Goal: Information Seeking & Learning: Learn about a topic

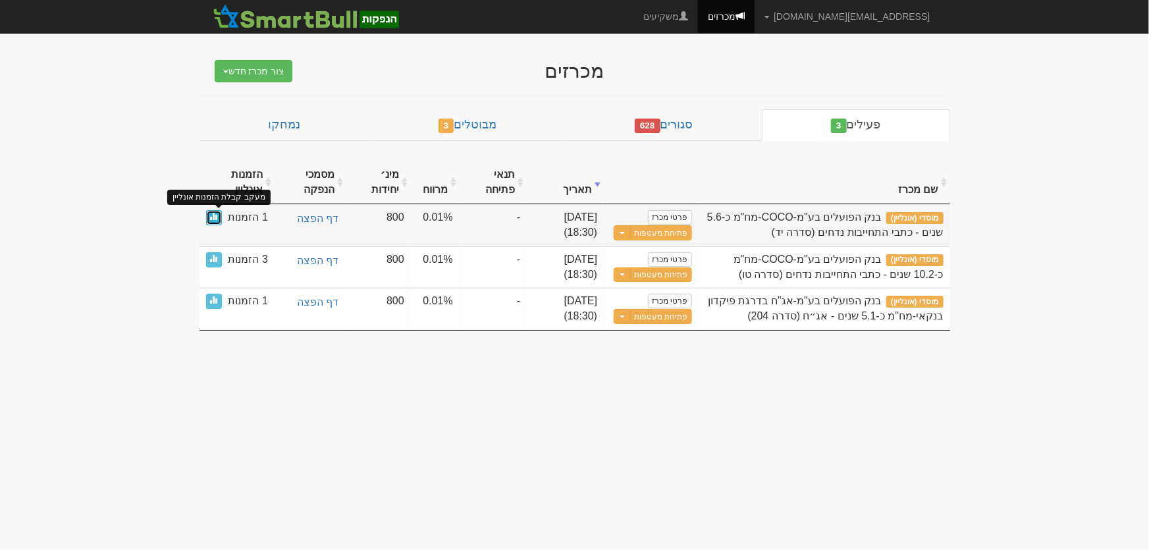
click at [212, 219] on span at bounding box center [214, 216] width 8 height 8
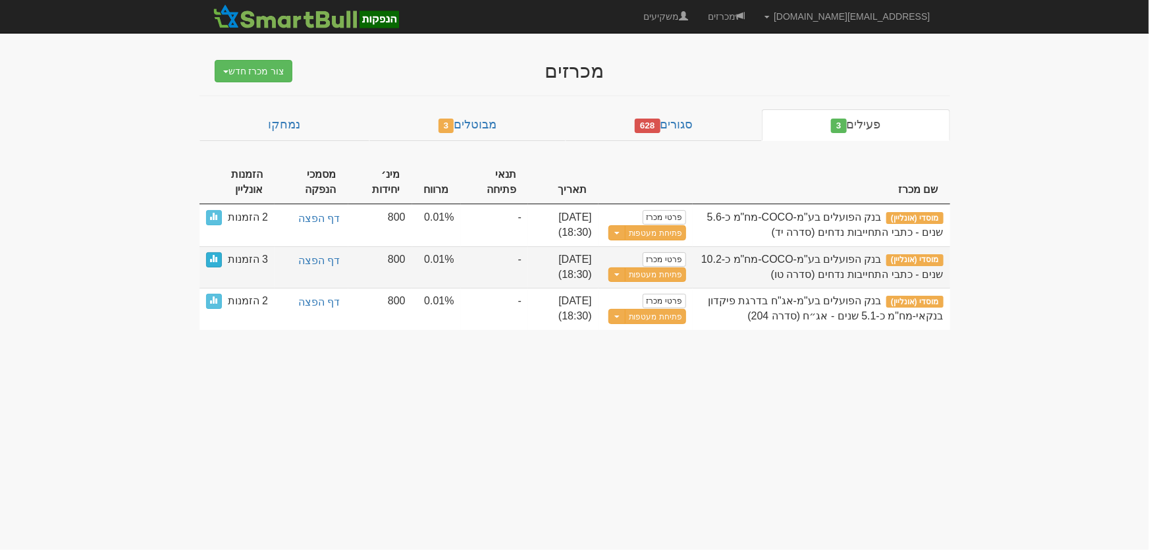
drag, startPoint x: 0, startPoint y: 0, endPoint x: 213, endPoint y: 263, distance: 338.5
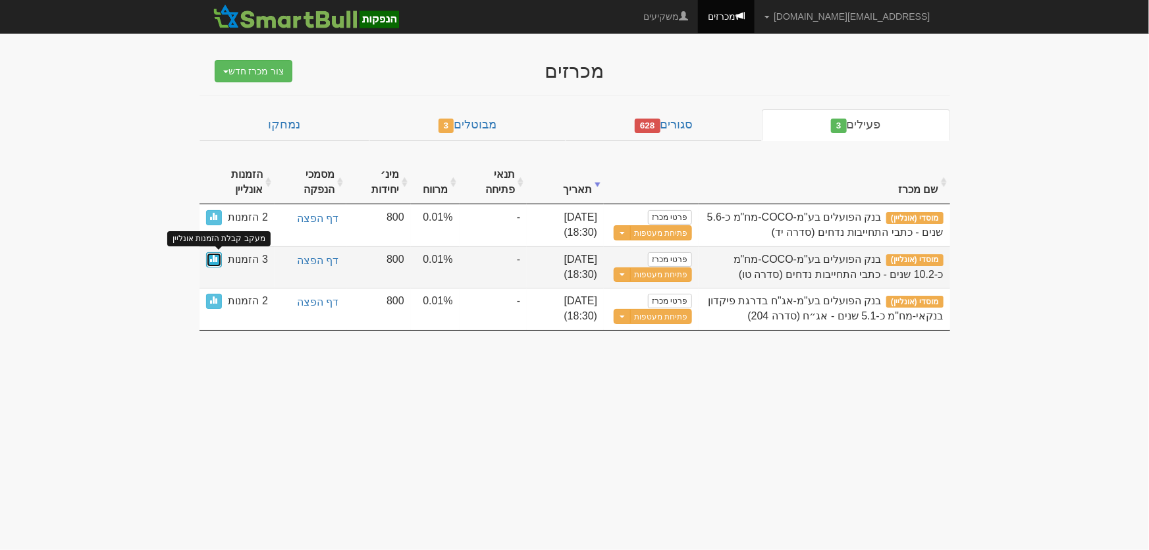
click at [212, 260] on span at bounding box center [214, 258] width 8 height 8
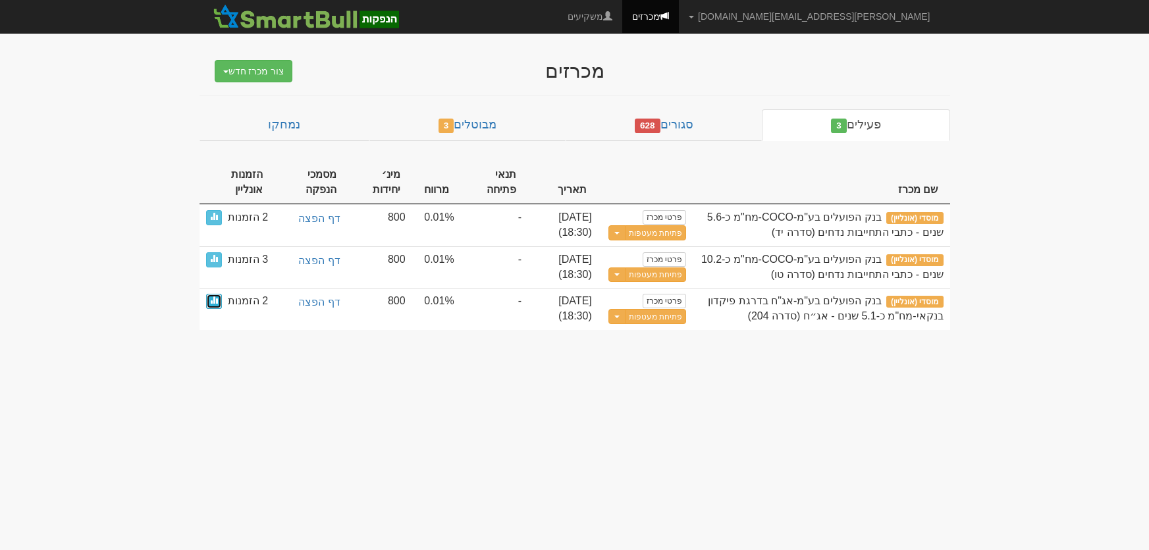
drag, startPoint x: 0, startPoint y: 0, endPoint x: 452, endPoint y: 391, distance: 597.6
click at [212, 304] on link at bounding box center [214, 301] width 16 height 15
